Goal: Navigation & Orientation: Find specific page/section

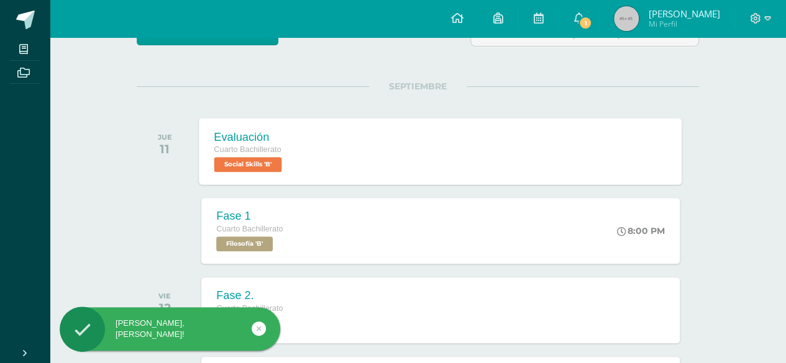
scroll to position [137, 0]
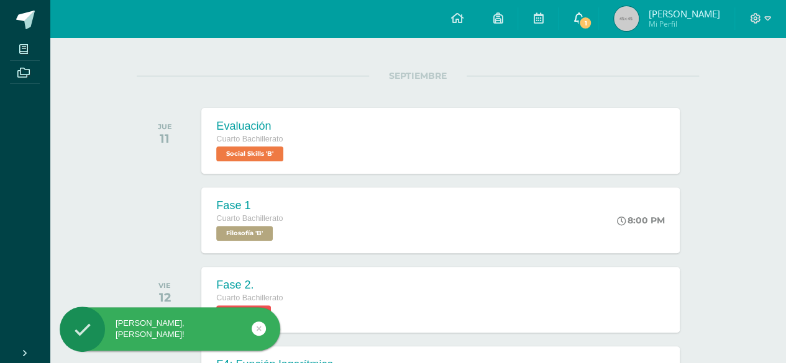
click at [591, 15] on link "1" at bounding box center [578, 18] width 40 height 37
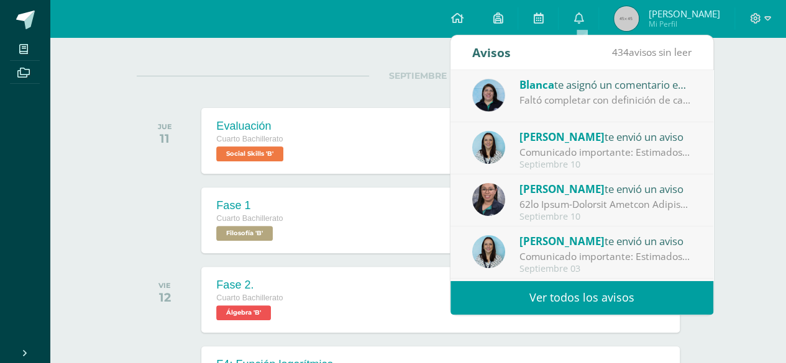
click at [430, 97] on div "SEPTIEMBRE JUE 11 Evaluación Cuarto Bachillerato Social Skills 'B' Evaluación S…" at bounding box center [418, 126] width 562 height 100
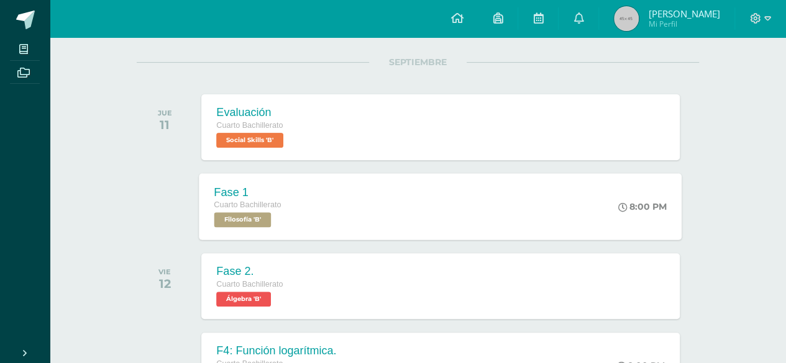
scroll to position [142, 0]
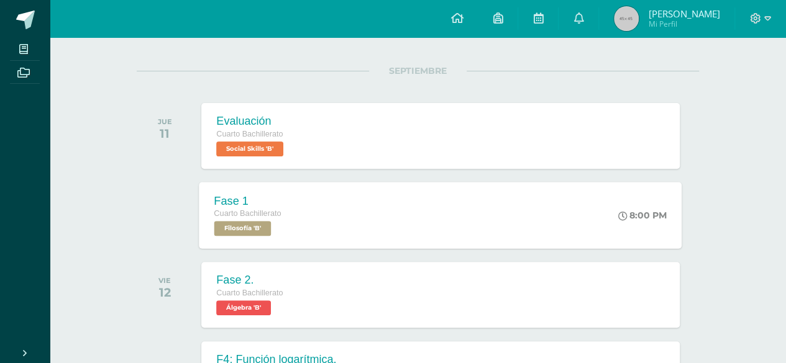
click at [252, 225] on span "Filosofía 'B'" at bounding box center [242, 228] width 57 height 15
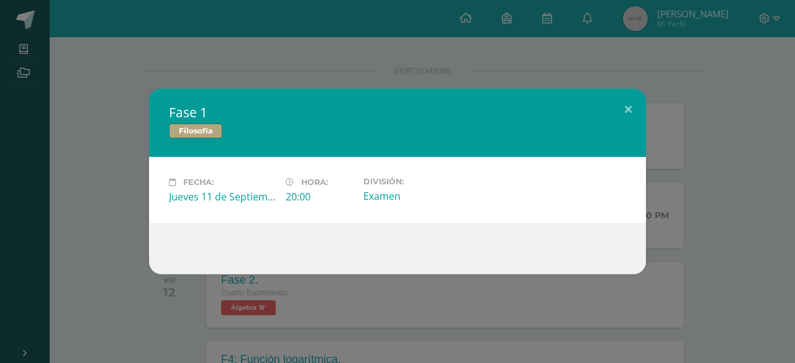
click at [123, 218] on div "Fase 1 Filosofía Fecha: Jueves 11 de Septiembre Hora: 20:00 División: Examen" at bounding box center [397, 182] width 785 height 186
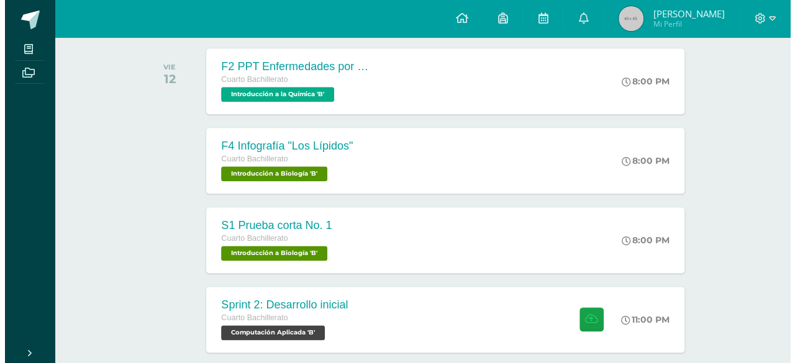
scroll to position [745, 0]
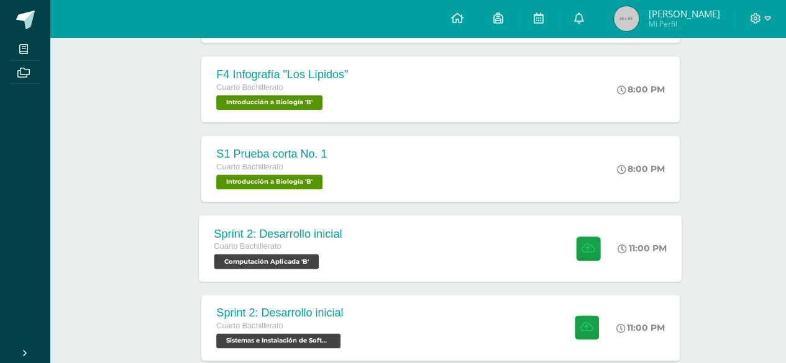
click at [286, 263] on span "Computación Aplicada 'B'" at bounding box center [266, 261] width 105 height 15
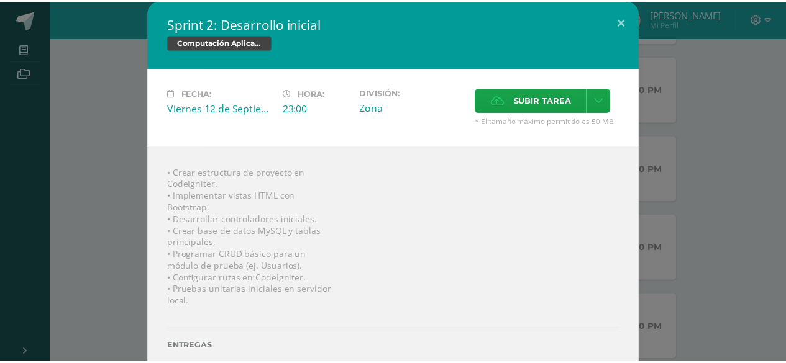
scroll to position [34, 0]
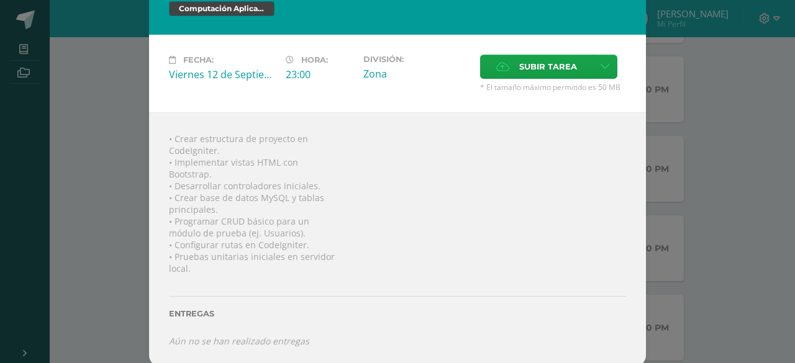
click at [125, 270] on div "Sprint 2: Desarrollo inicial Computación Aplicada Fecha: Viernes 12 de Septiemb…" at bounding box center [397, 166] width 785 height 401
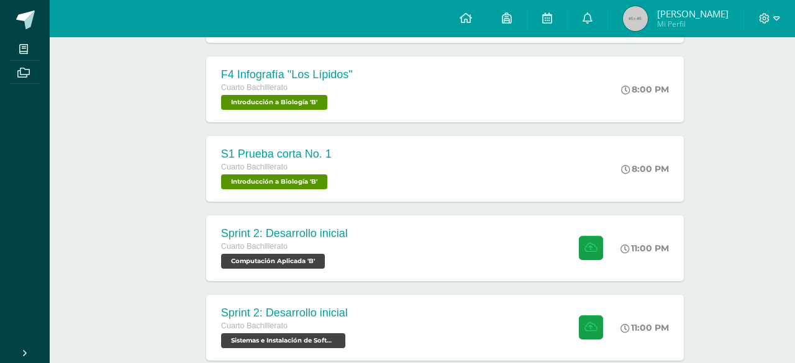
click at [125, 270] on div "Sprint 2: Desarrollo inicial Computación Aplicada Fecha: Viernes 12 de Septiemb…" at bounding box center [397, 166] width 785 height 401
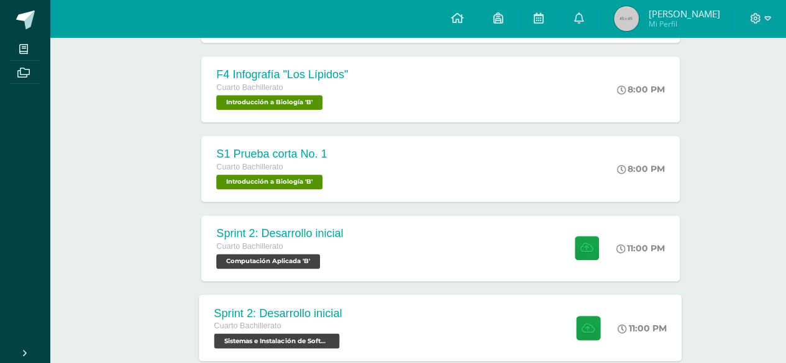
click at [276, 341] on span "Sistemas e Instalación de Software 'B'" at bounding box center [276, 341] width 125 height 15
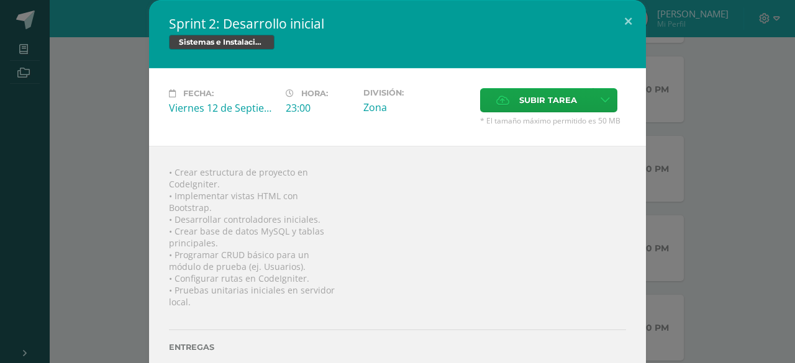
click at [125, 291] on div "Sprint 2: Desarrollo inicial Sistemas e Instalación de Software Fecha: Viernes …" at bounding box center [397, 200] width 785 height 401
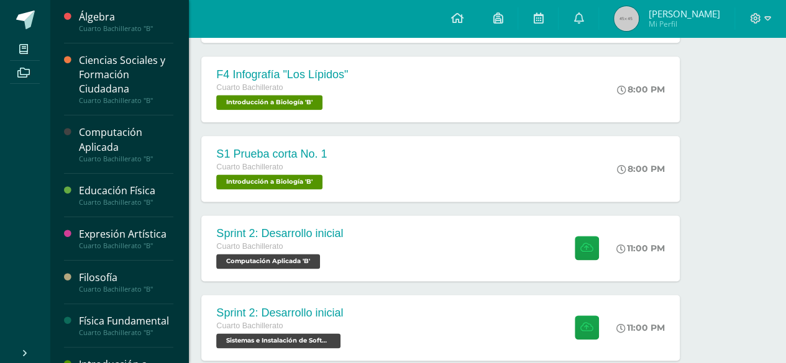
click at [107, 139] on div "Computación Aplicada" at bounding box center [126, 139] width 94 height 29
